Goal: Task Accomplishment & Management: Complete application form

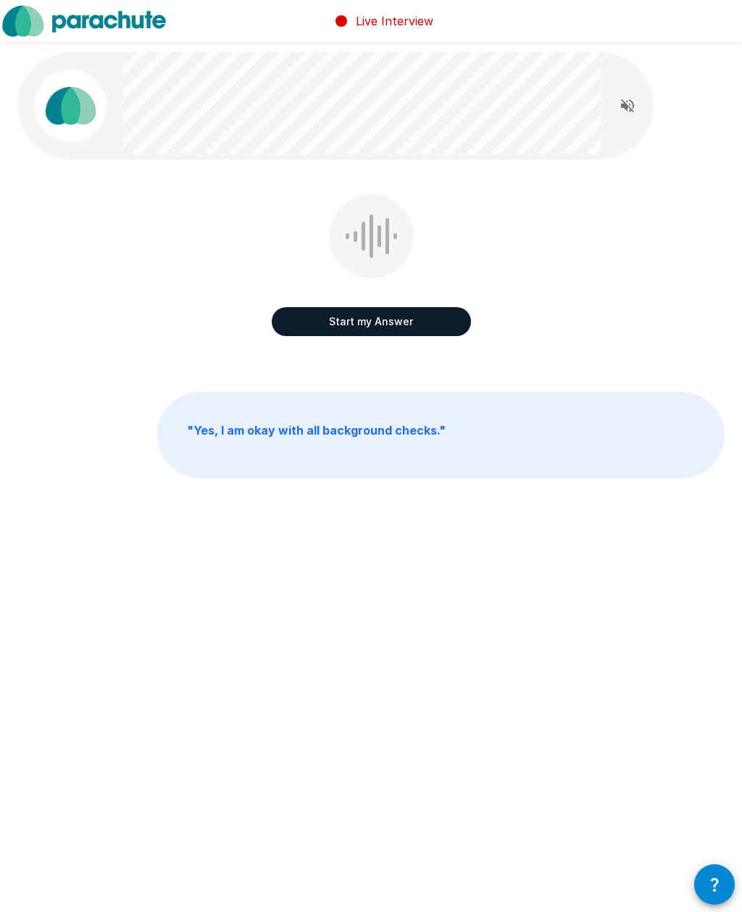
click at [437, 323] on button "Start my Answer" at bounding box center [371, 321] width 199 height 29
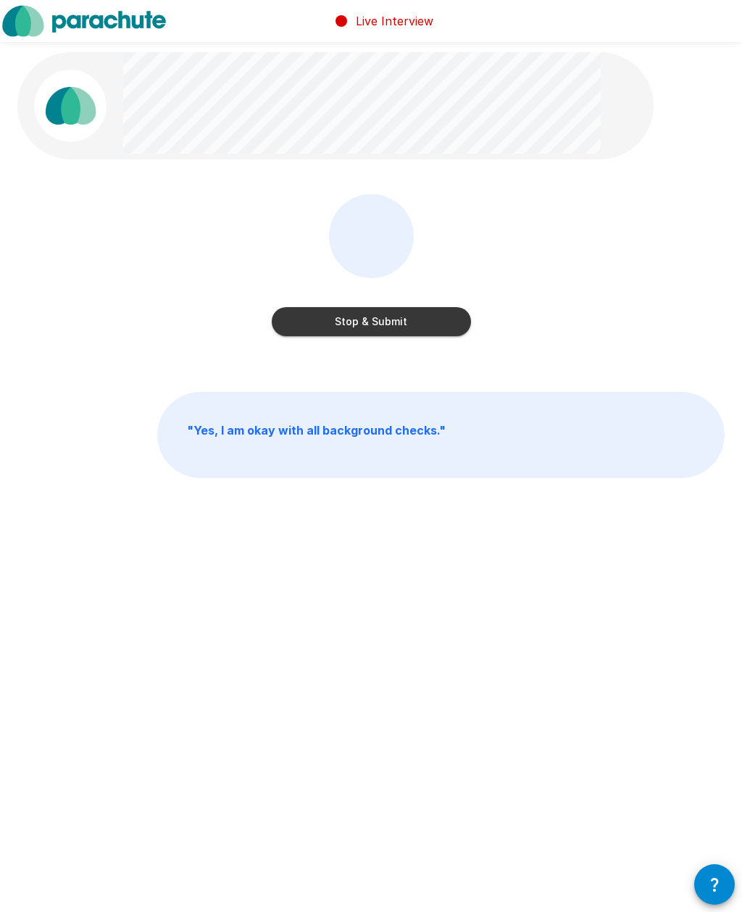
click at [431, 325] on button "Stop & Submit" at bounding box center [371, 321] width 199 height 29
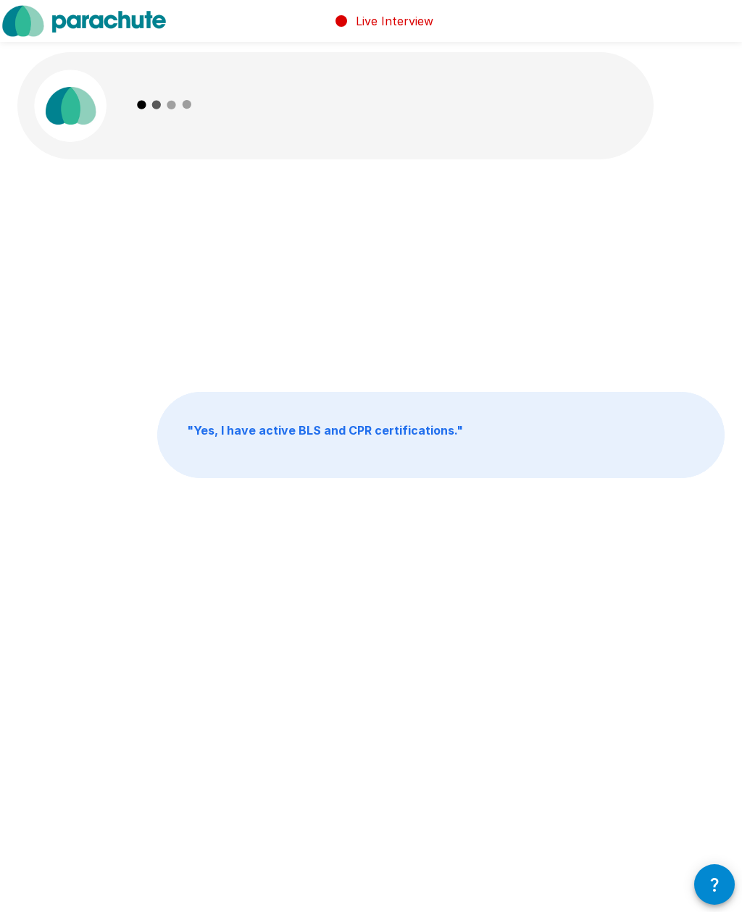
click at [722, 860] on div "Live Interview " Yes, I have active BLS and CPR certifications. " " Yes, I have…" at bounding box center [371, 456] width 742 height 912
click at [710, 883] on icon "button" at bounding box center [714, 884] width 17 height 17
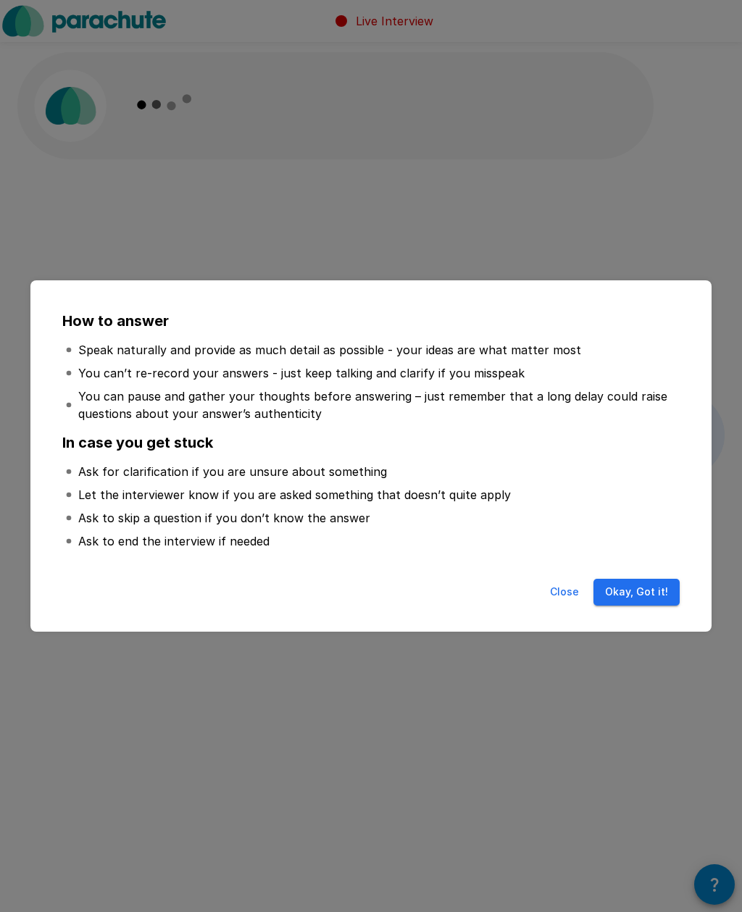
click at [658, 597] on button "Okay, Got it!" at bounding box center [637, 592] width 86 height 27
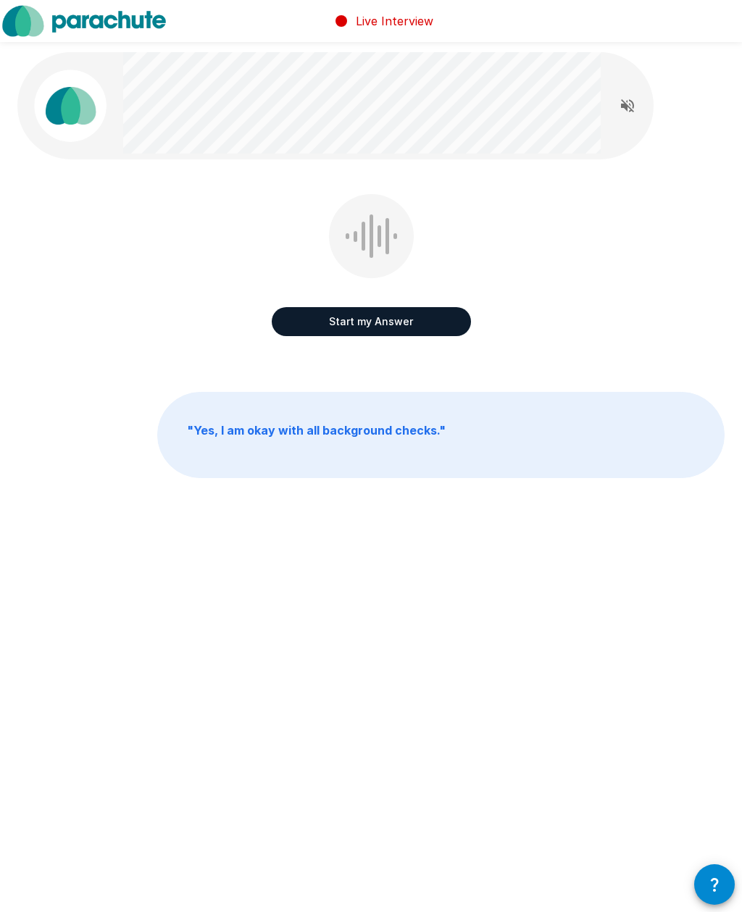
click at [448, 320] on button "Start my Answer" at bounding box center [371, 321] width 199 height 29
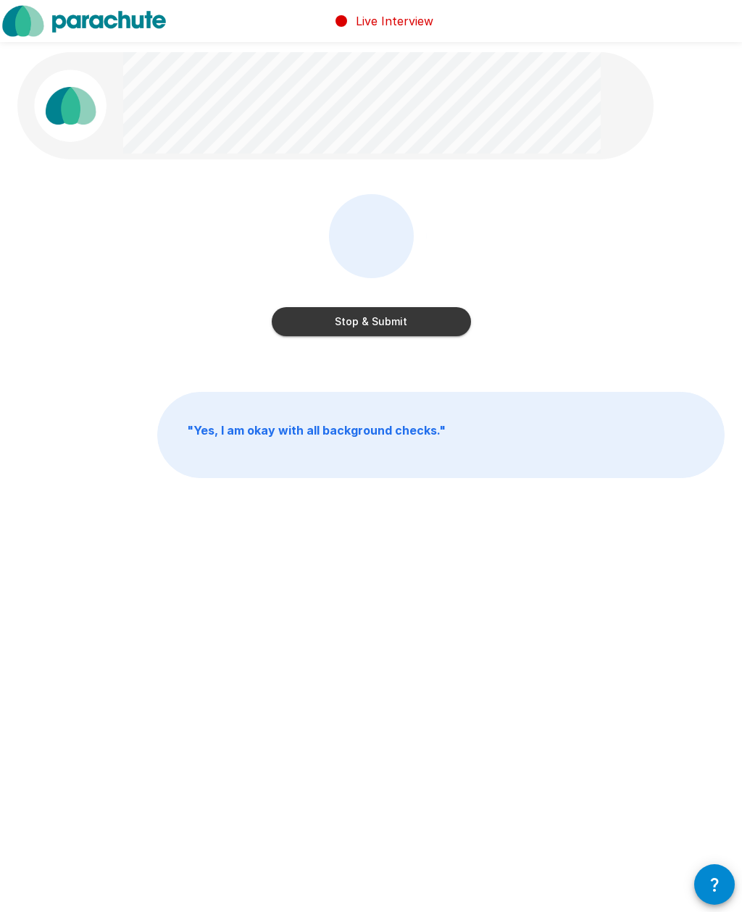
click at [380, 323] on button "Stop & Submit" at bounding box center [371, 321] width 199 height 29
